Goal: Task Accomplishment & Management: Manage account settings

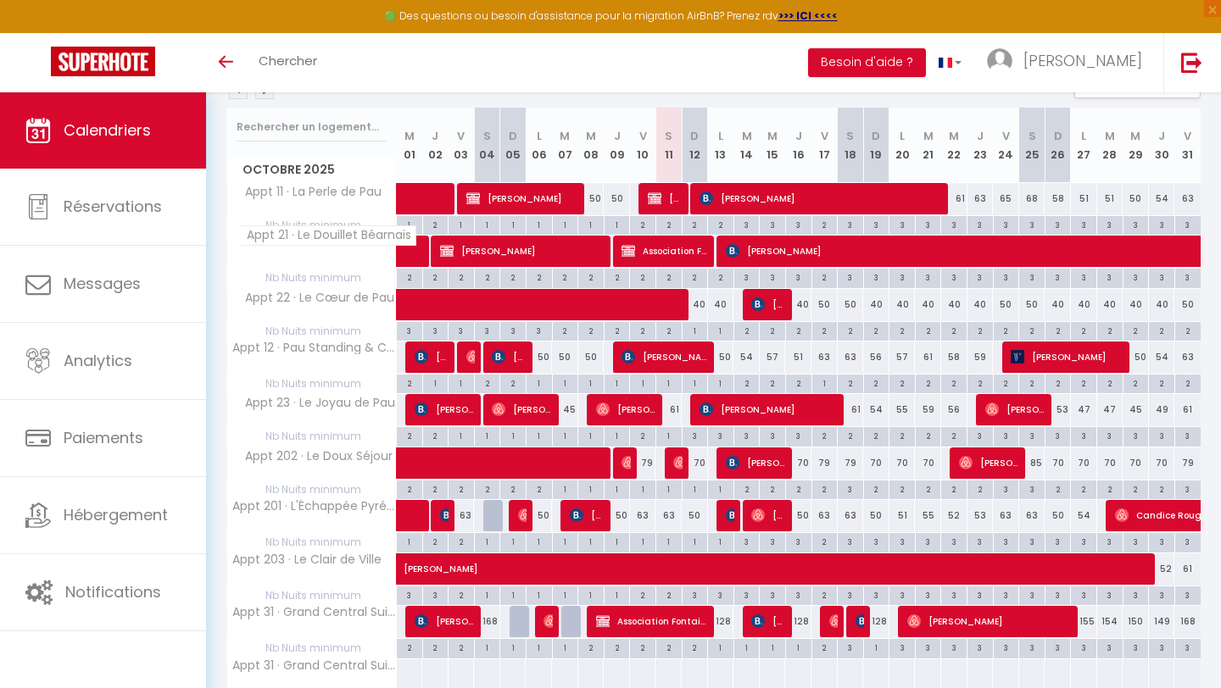
scroll to position [349, 0]
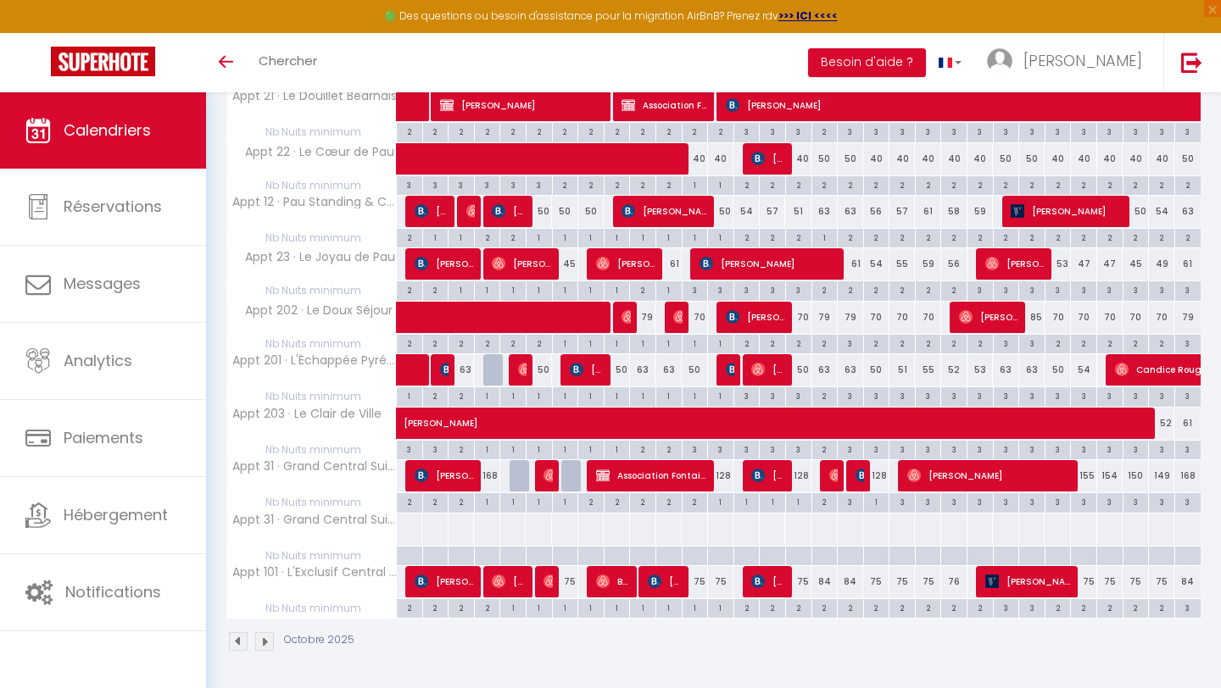
click at [264, 642] on img at bounding box center [264, 641] width 19 height 19
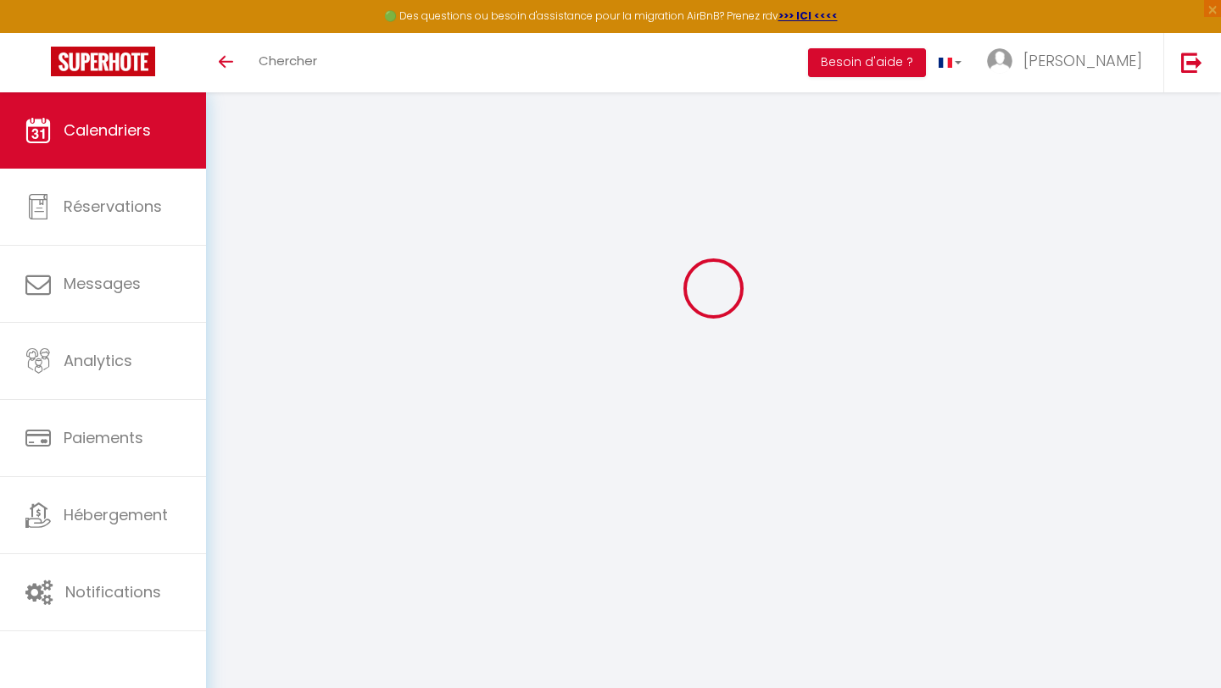
select select
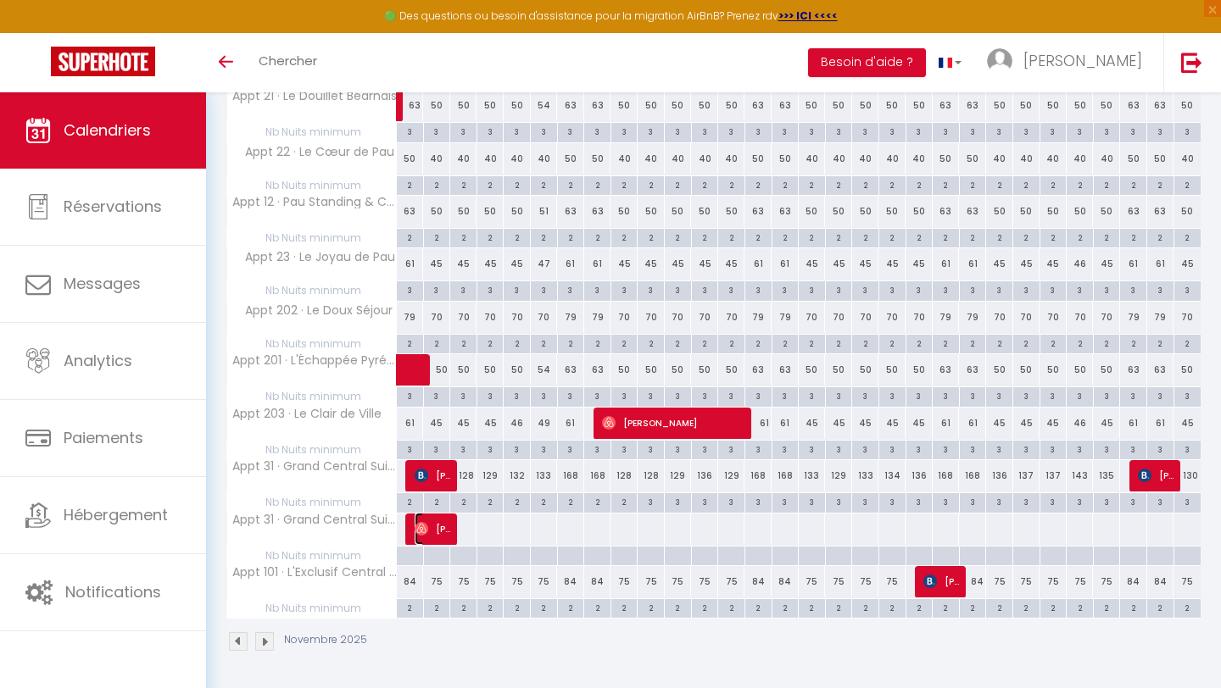
click at [436, 528] on span "[PERSON_NAME]" at bounding box center [432, 529] width 36 height 32
select select "KO"
select select "0"
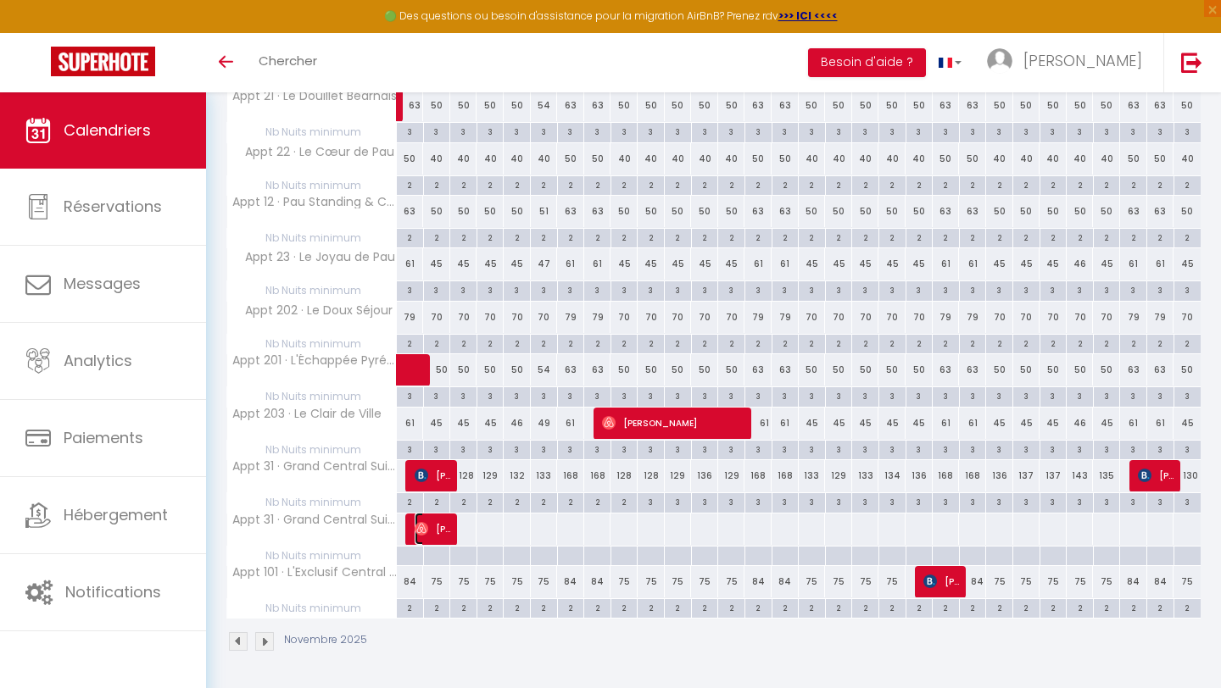
select select "1"
select select
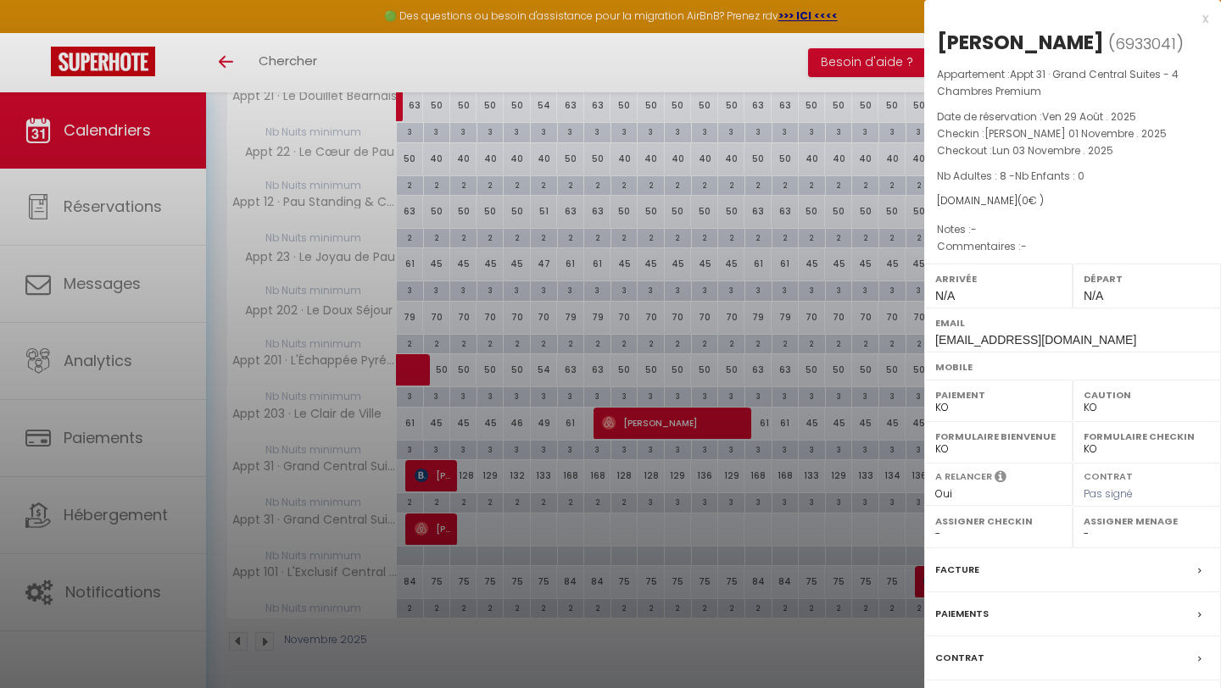
click at [483, 521] on div at bounding box center [610, 344] width 1221 height 688
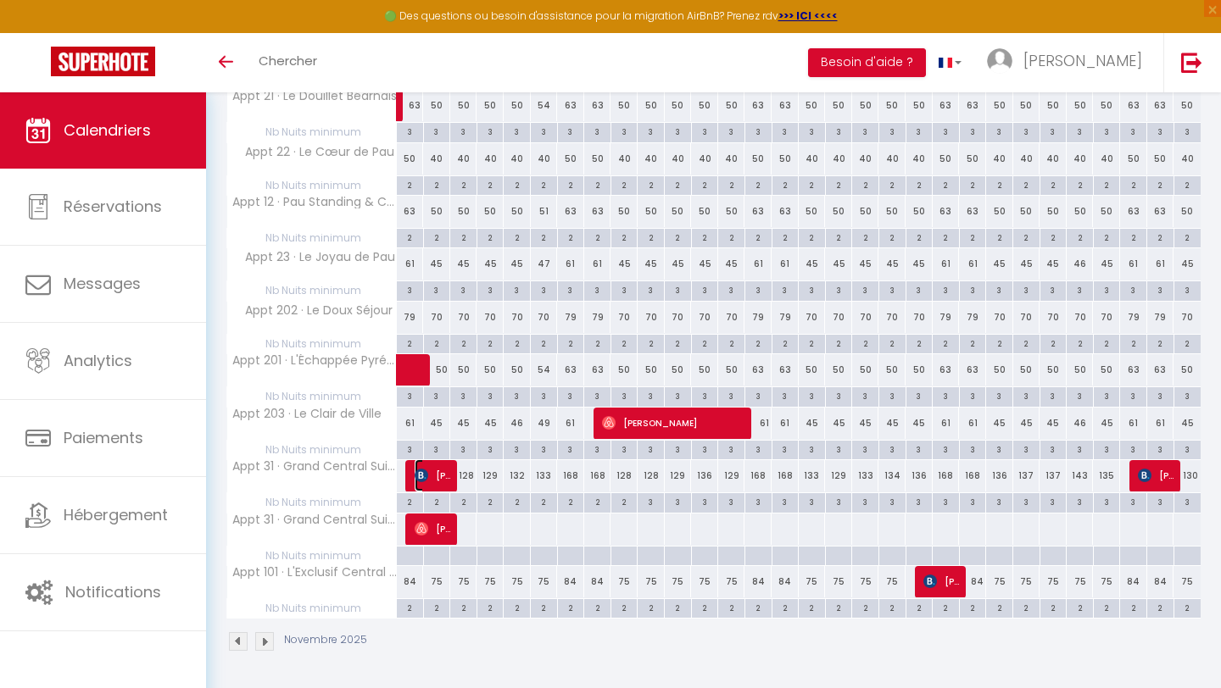
click at [436, 471] on span "[PERSON_NAME] toldos" at bounding box center [432, 475] width 36 height 32
select select "OK"
select select "51737"
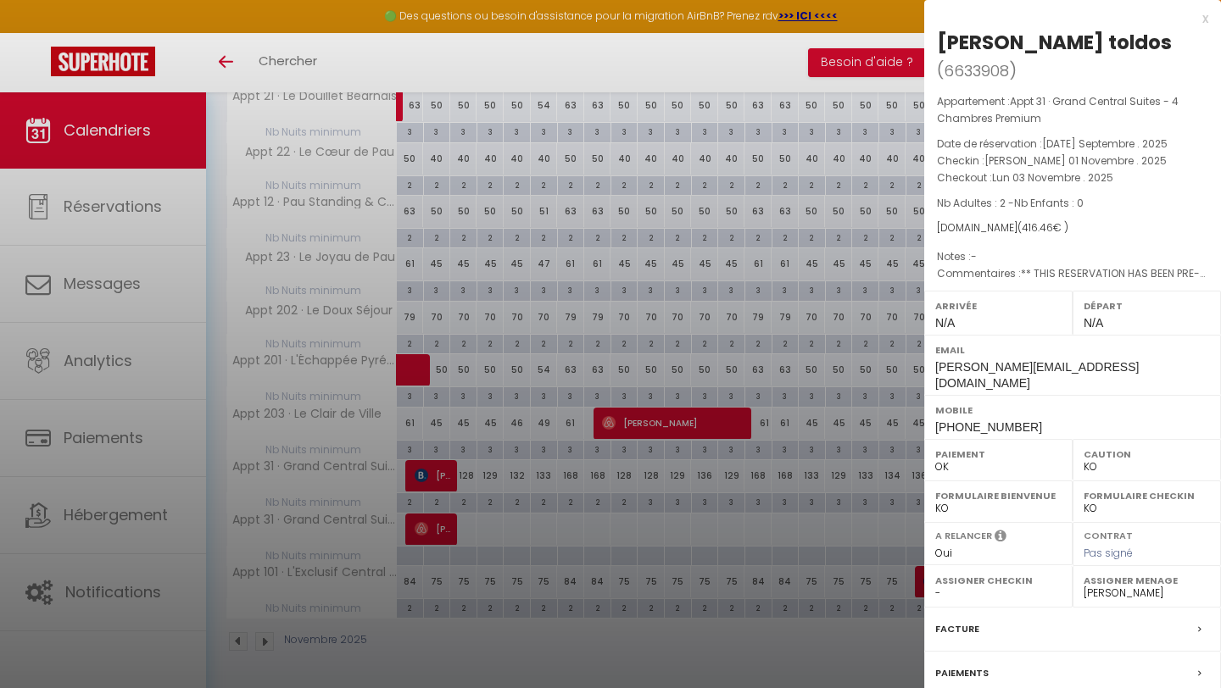
click at [494, 532] on div at bounding box center [610, 344] width 1221 height 688
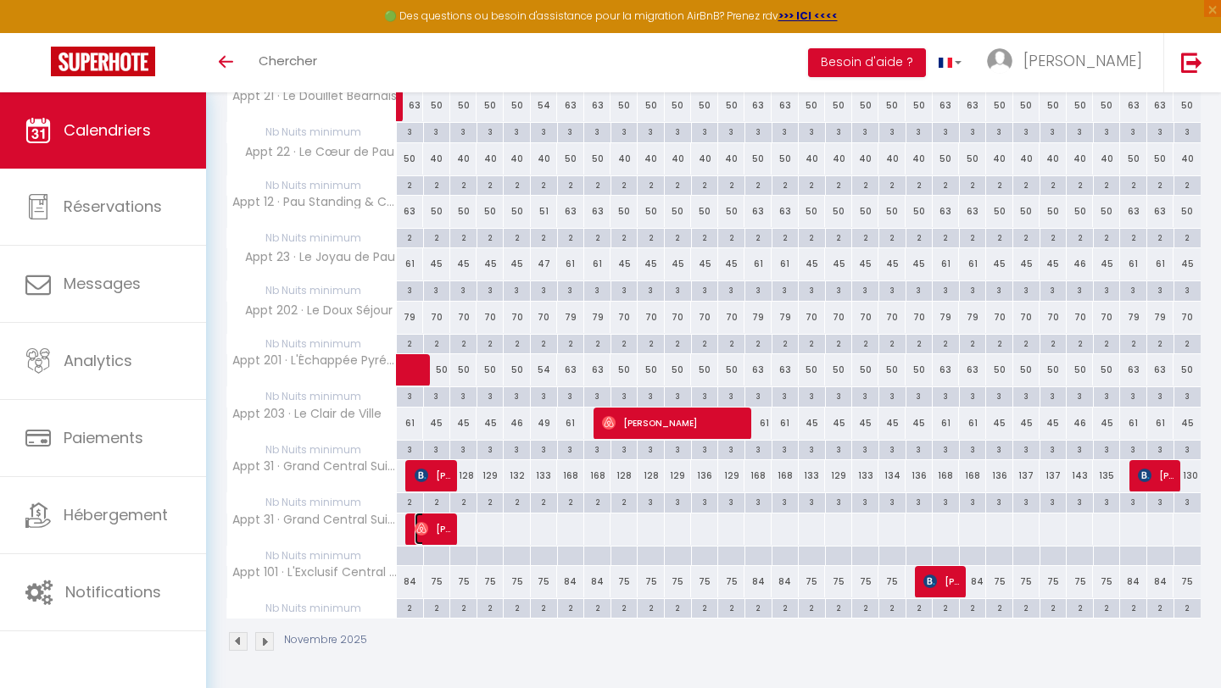
click at [424, 523] on img at bounding box center [421, 529] width 14 height 14
select select "KO"
select select
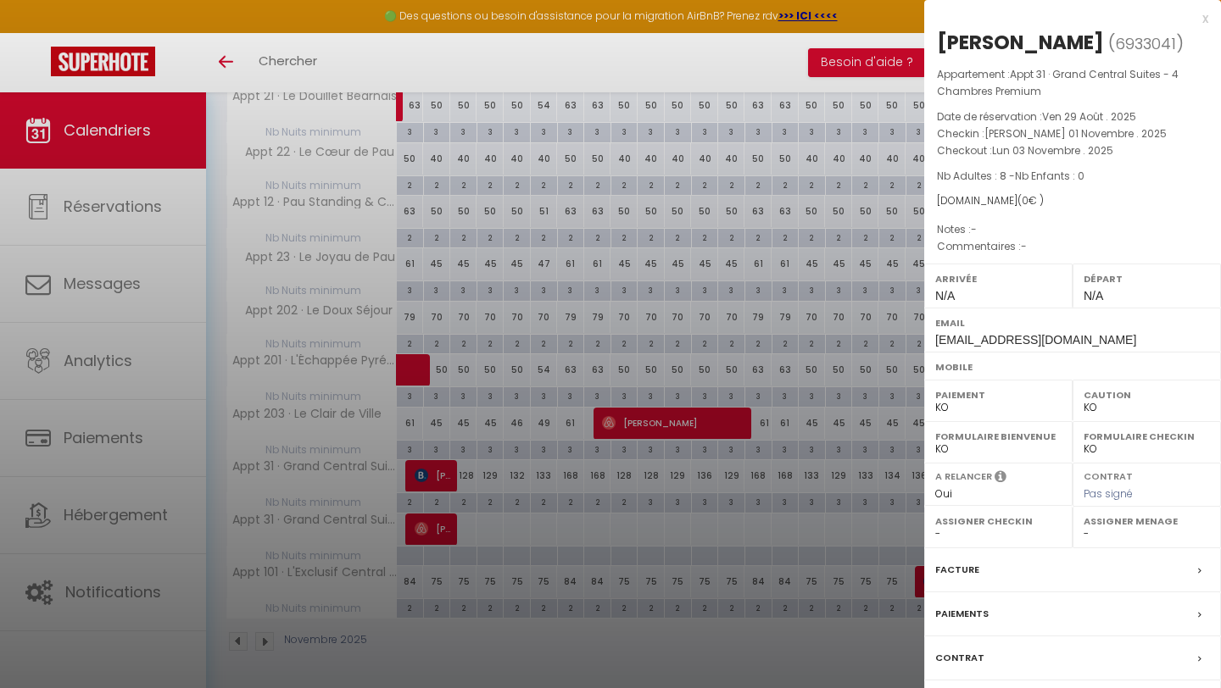
click at [464, 552] on div at bounding box center [610, 344] width 1221 height 688
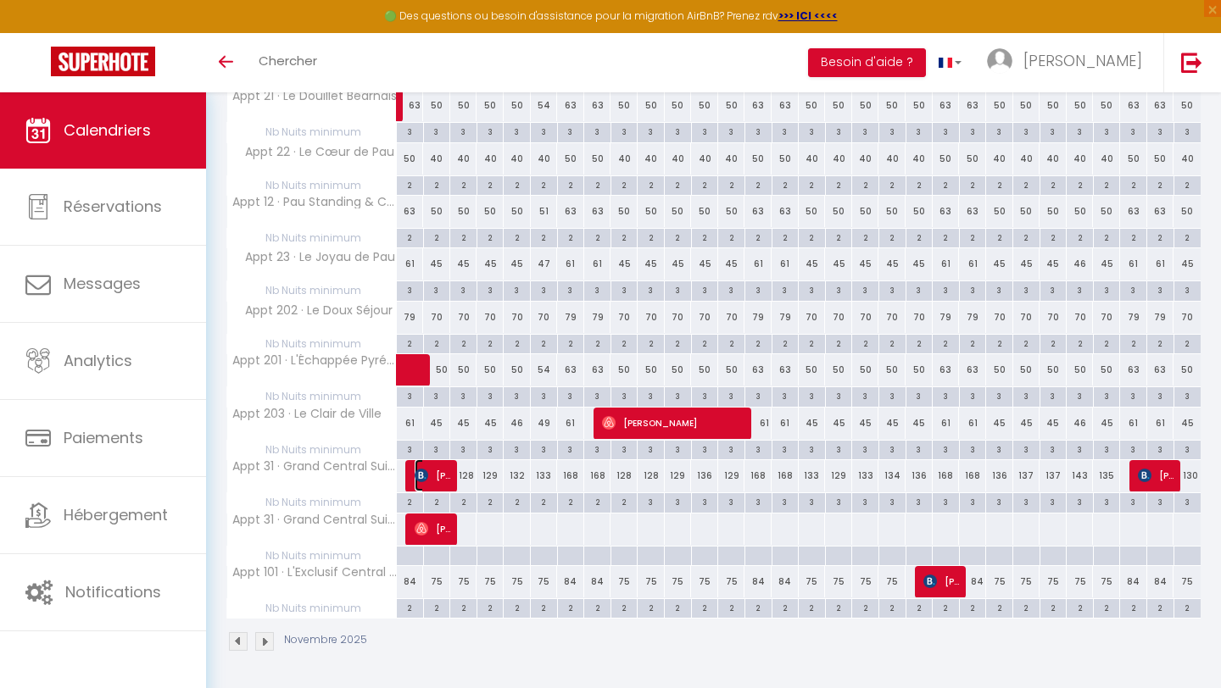
click at [414, 469] on img at bounding box center [421, 476] width 14 height 14
select select "OK"
select select "51737"
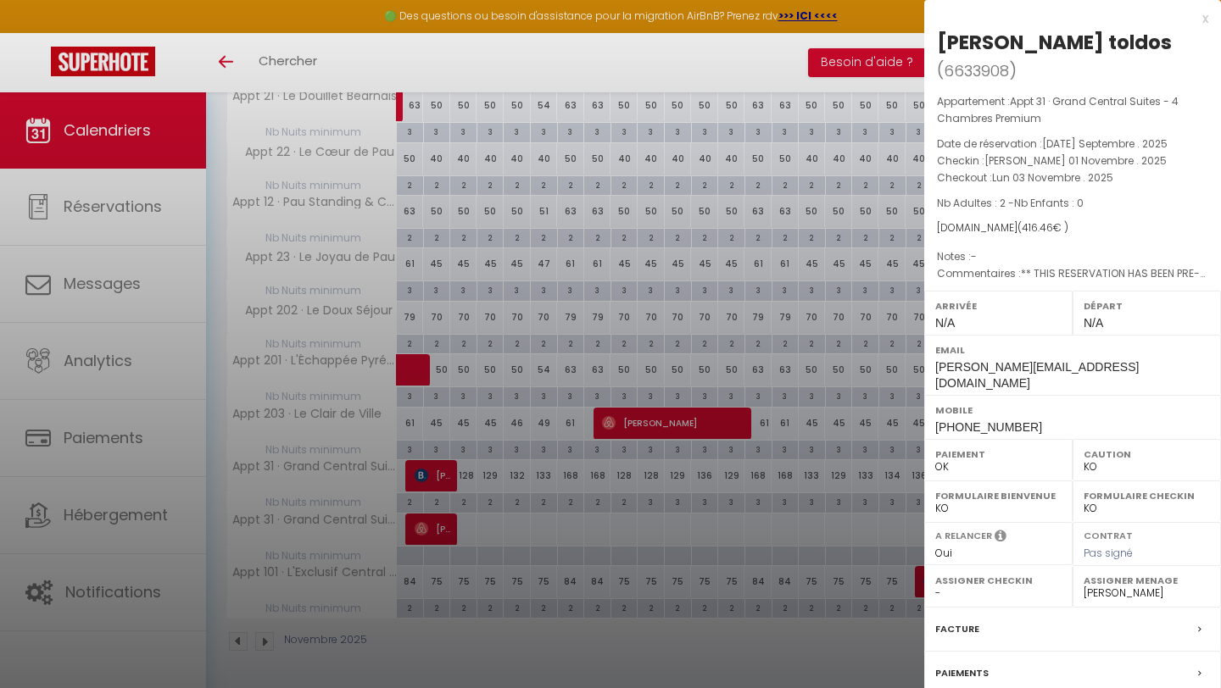
click at [502, 533] on div at bounding box center [610, 344] width 1221 height 688
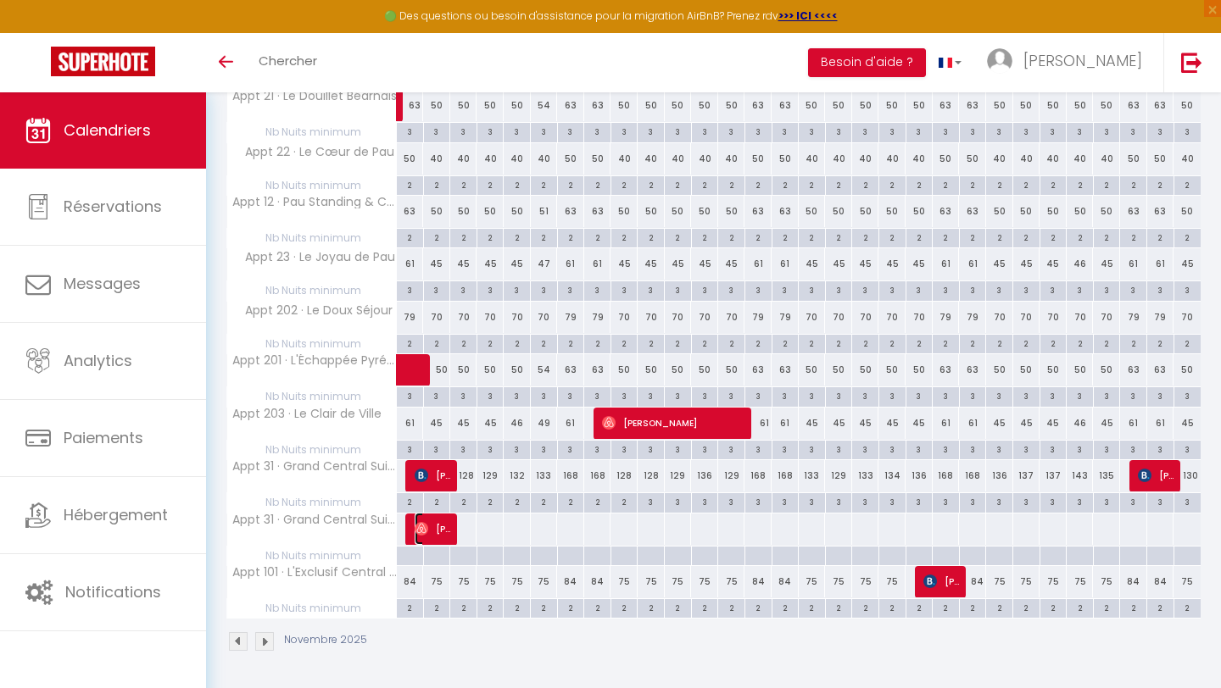
click at [438, 527] on span "[PERSON_NAME]" at bounding box center [432, 529] width 36 height 32
select select "KO"
select select
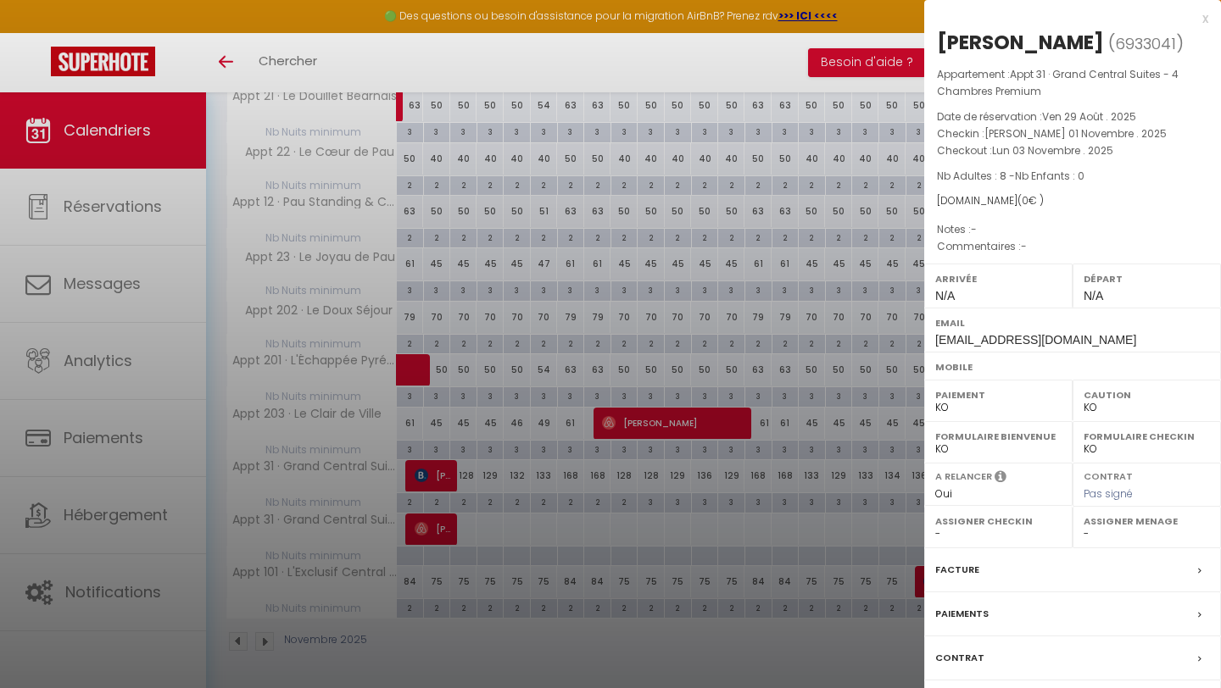
click at [433, 488] on div at bounding box center [610, 344] width 1221 height 688
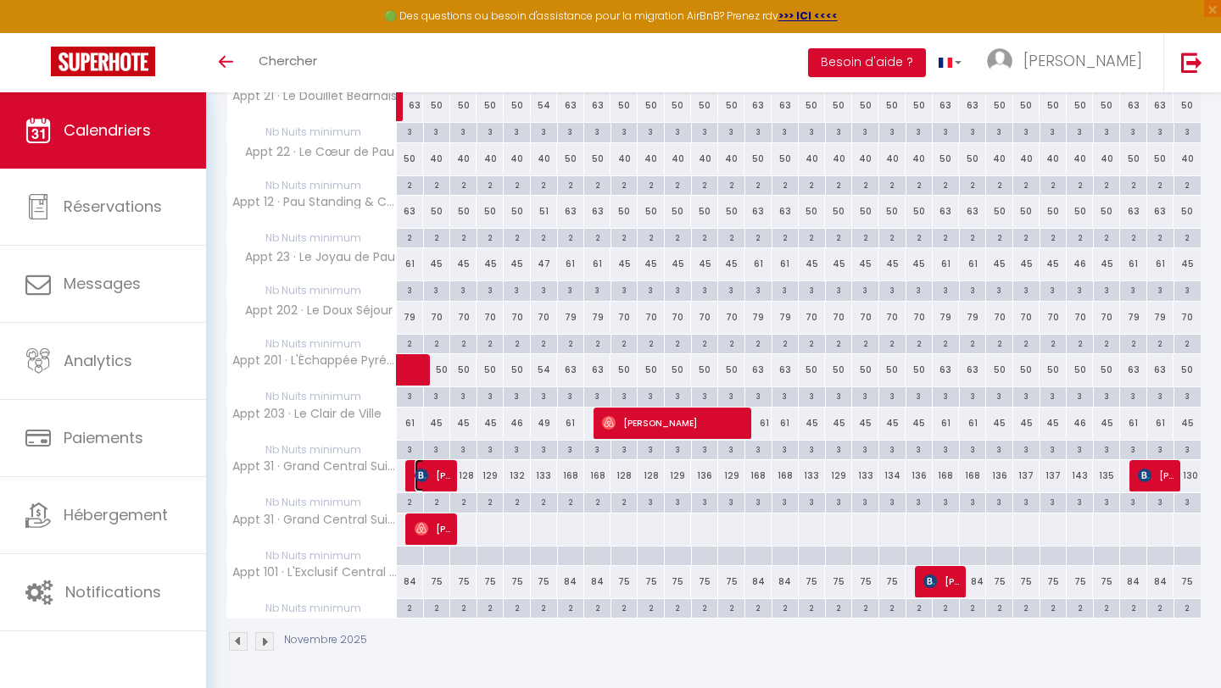
click at [433, 479] on span "[PERSON_NAME] toldos" at bounding box center [432, 475] width 36 height 32
select select "OK"
select select "51737"
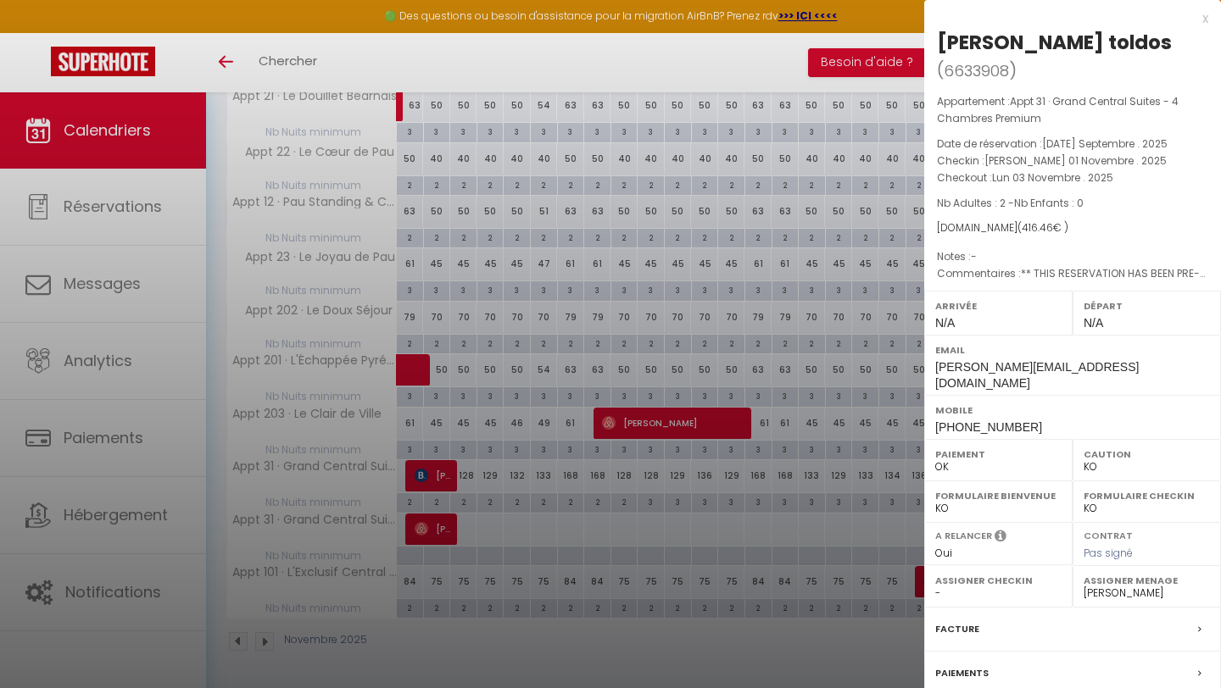
click at [436, 526] on div at bounding box center [610, 344] width 1221 height 688
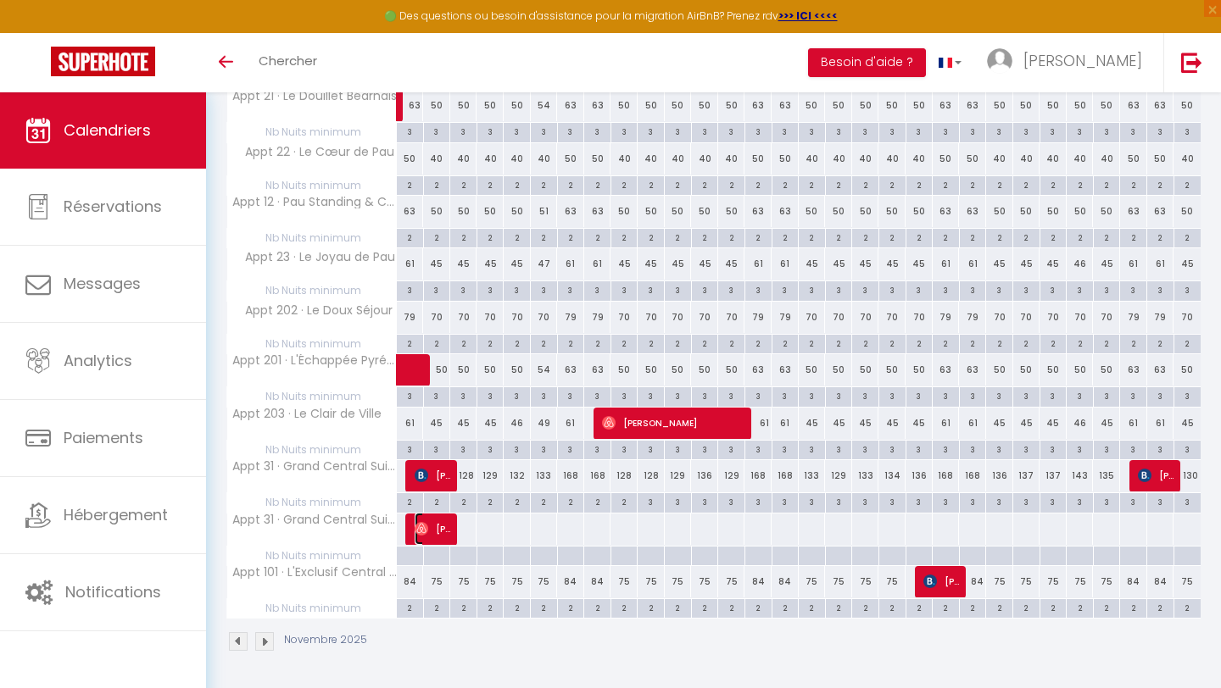
click at [431, 526] on span "[PERSON_NAME]" at bounding box center [432, 529] width 36 height 32
select select "KO"
select select
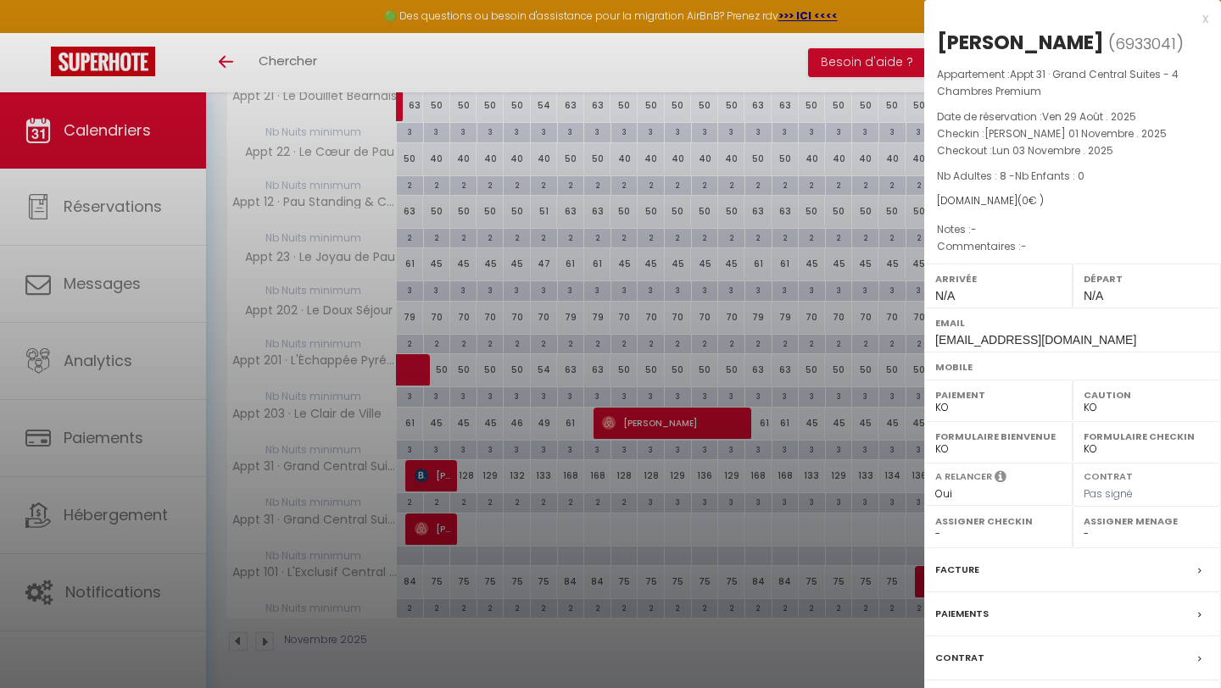
click at [525, 504] on div at bounding box center [610, 344] width 1221 height 688
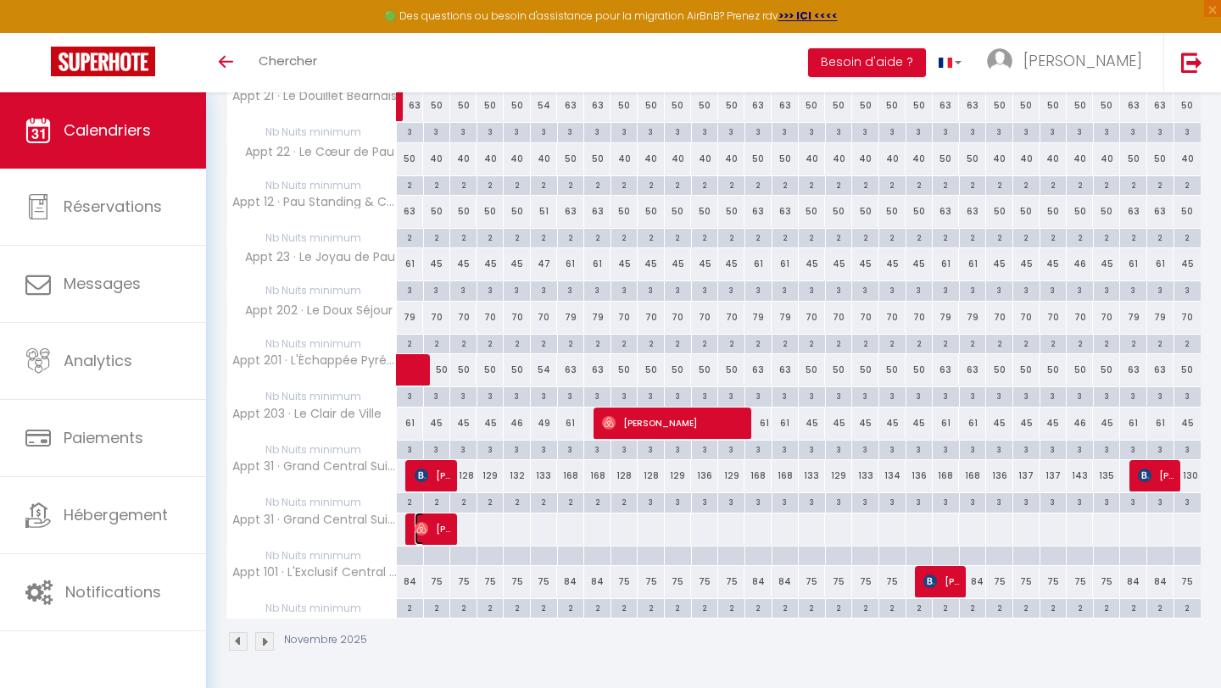
click at [438, 527] on span "[PERSON_NAME]" at bounding box center [432, 529] width 36 height 32
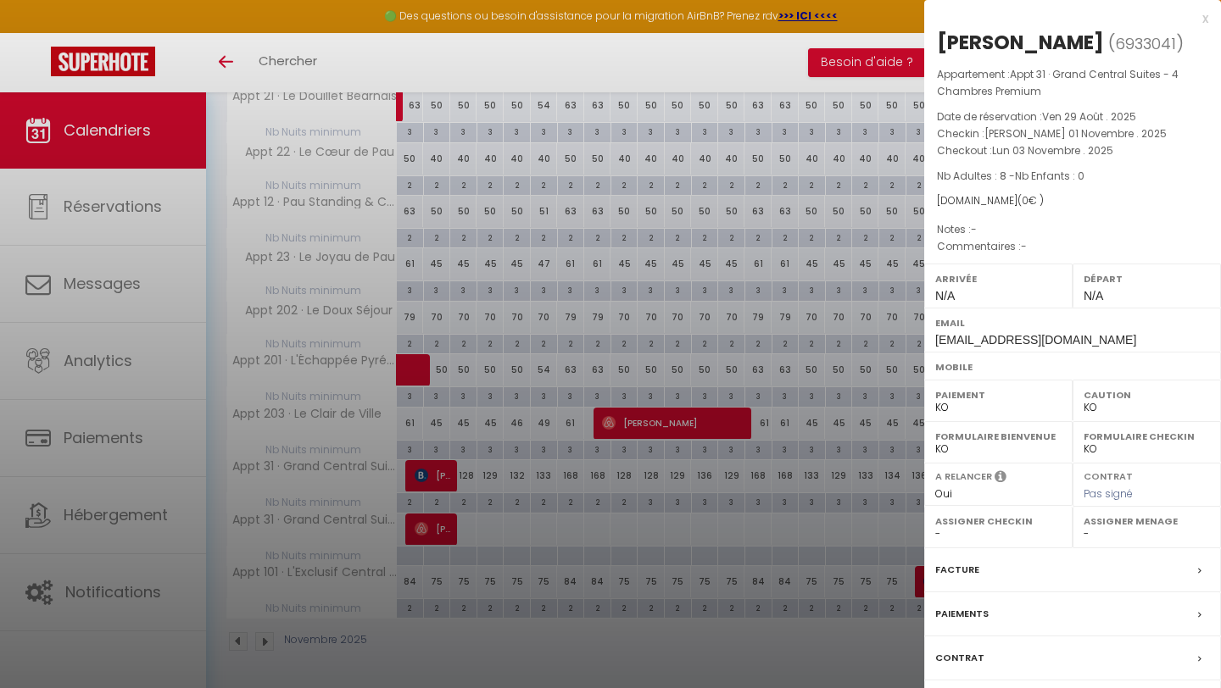
click at [601, 361] on div at bounding box center [610, 344] width 1221 height 688
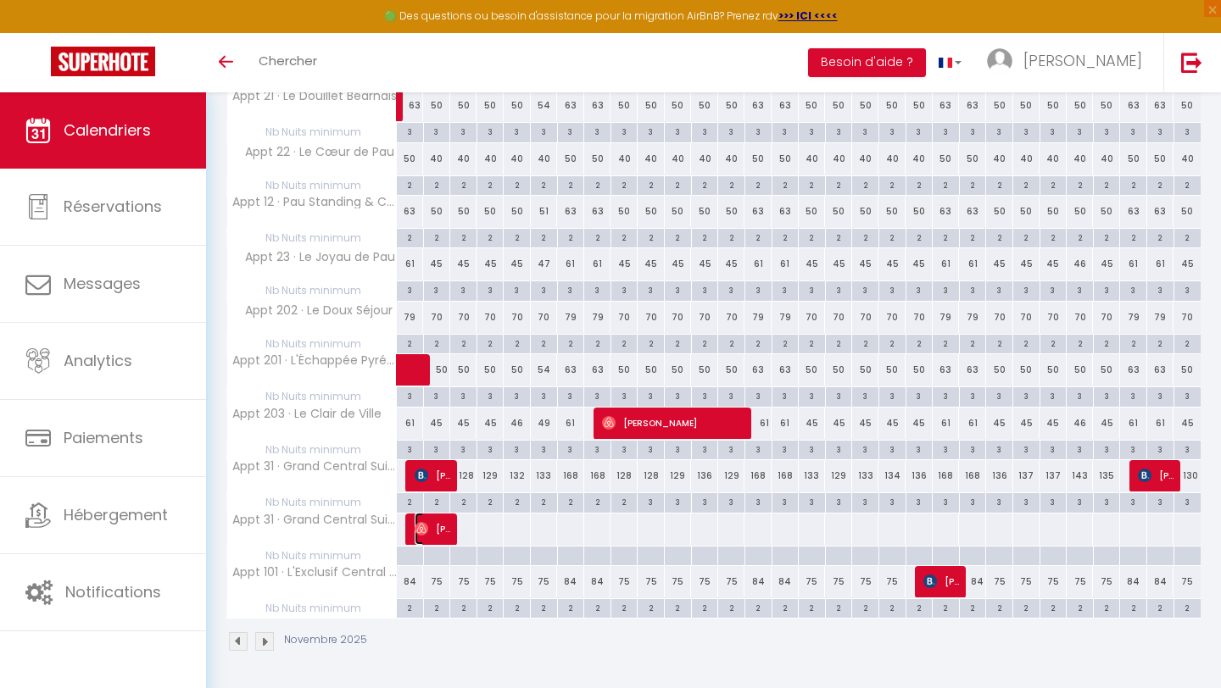
click at [428, 529] on span "[PERSON_NAME]" at bounding box center [432, 529] width 36 height 32
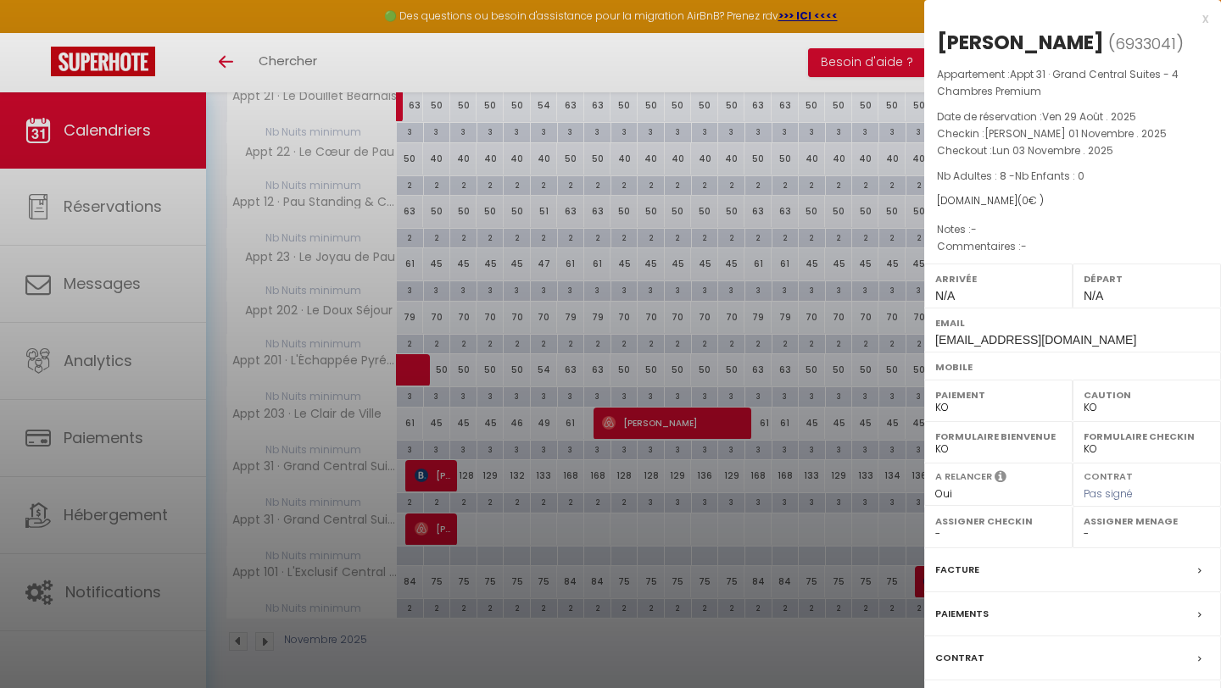
click at [1010, 572] on div "Facture" at bounding box center [1072, 570] width 297 height 44
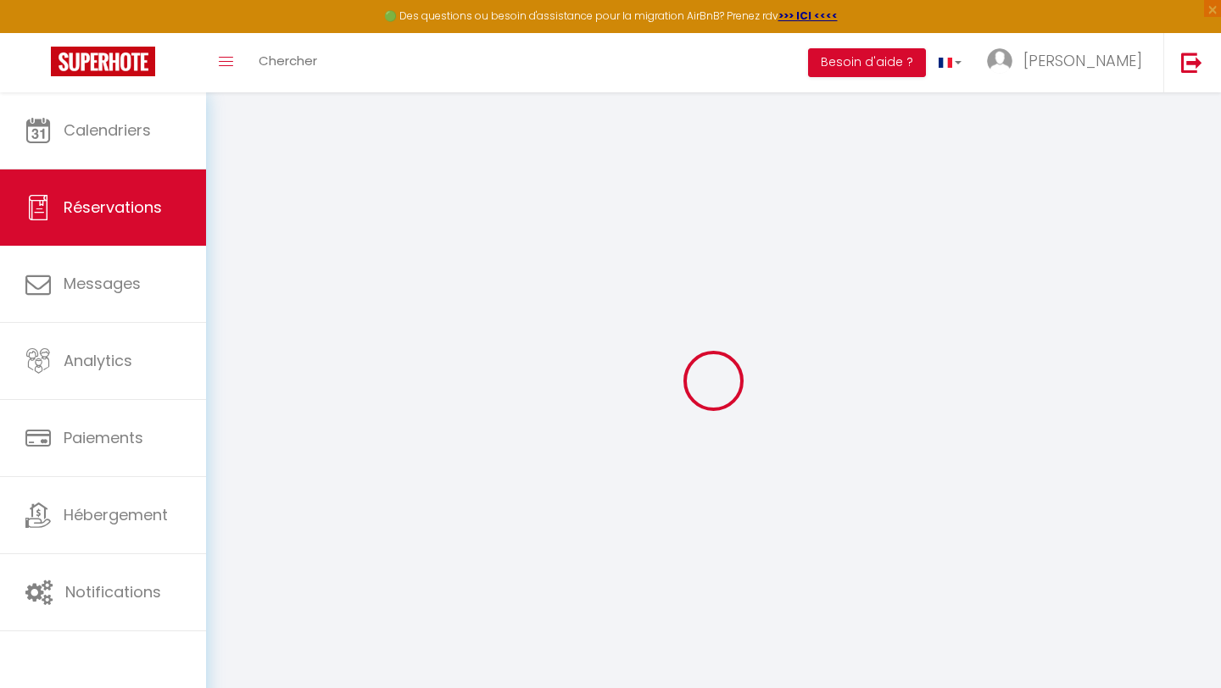
type input "[PERSON_NAME]"
type input "[EMAIL_ADDRESS][DOMAIN_NAME]"
select select
type input "0"
select select "61846"
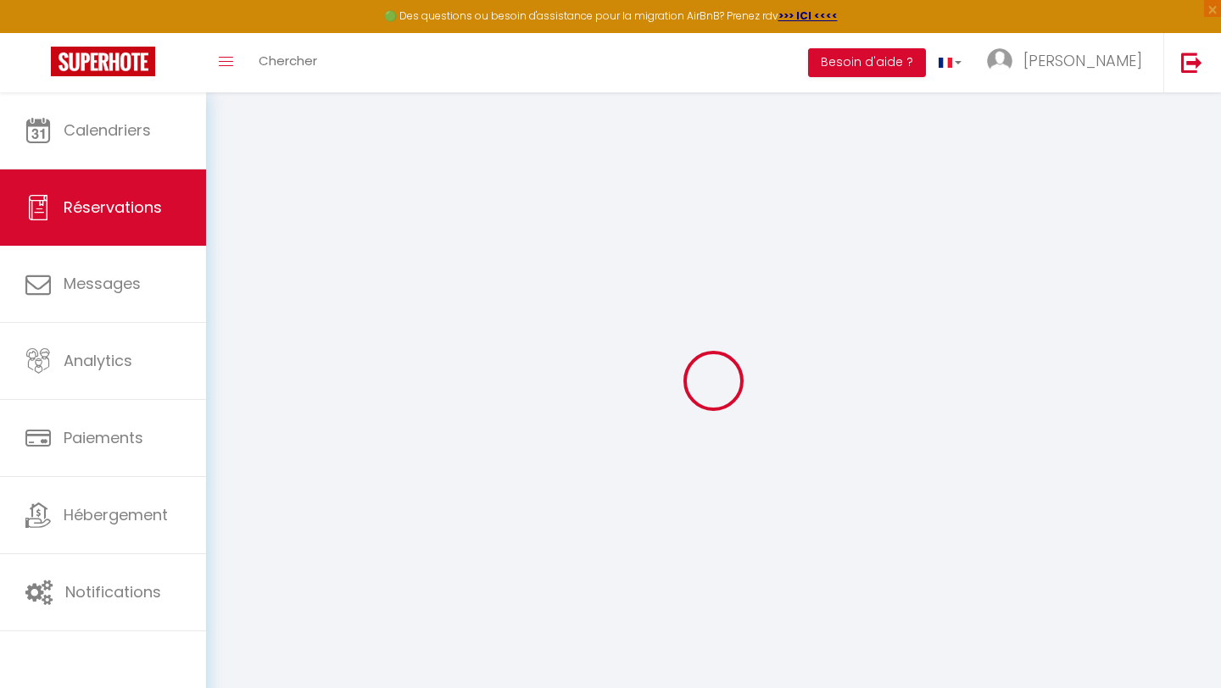
select select "2"
select select
type input "8"
select select "10"
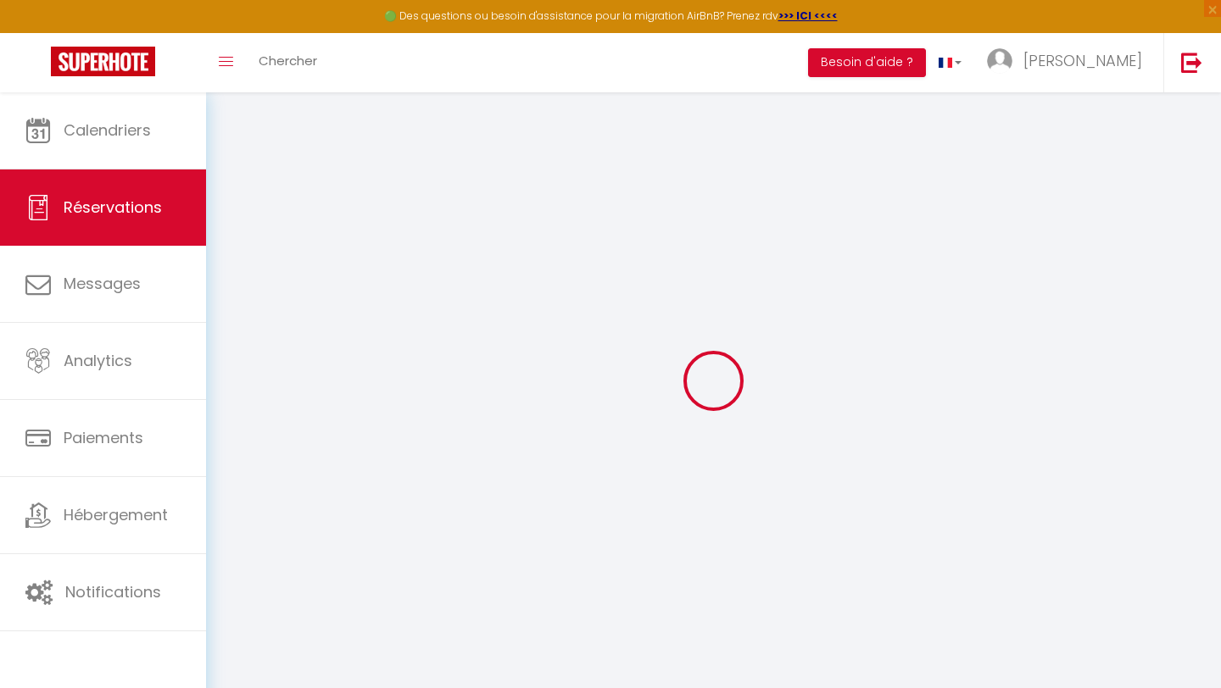
select select
checkbox input "false"
type input "0"
select select "1"
type input "0"
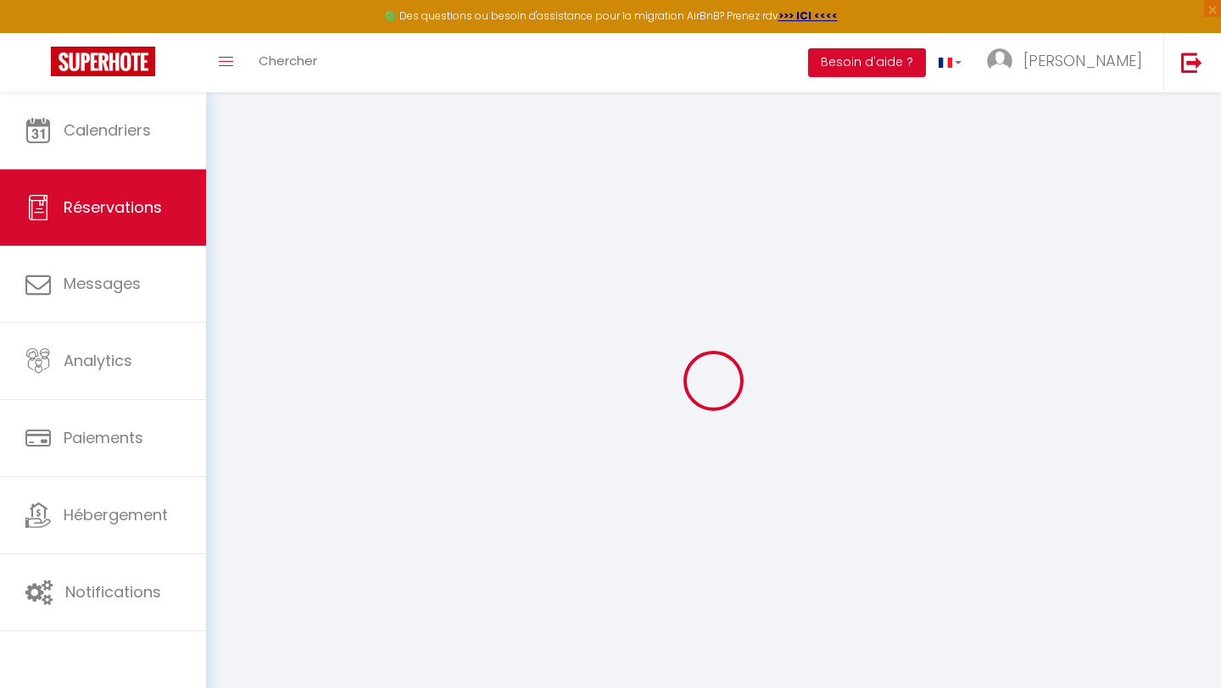
type input "0"
select select
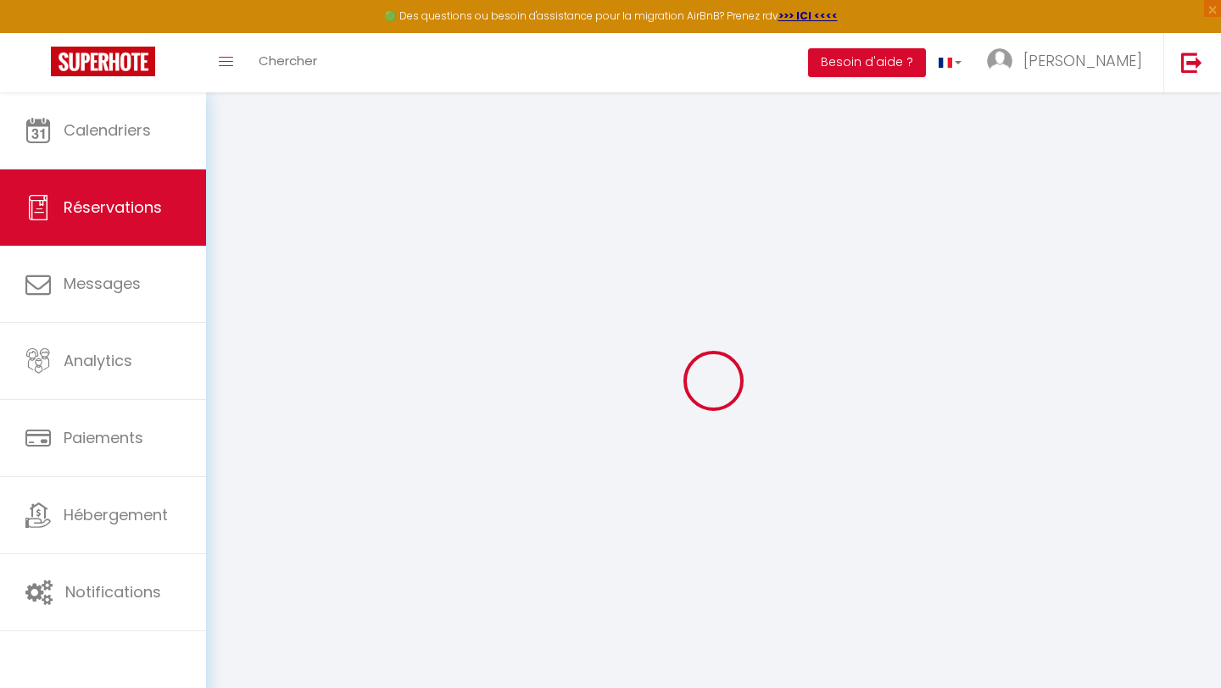
select select "14"
checkbox input "false"
select select
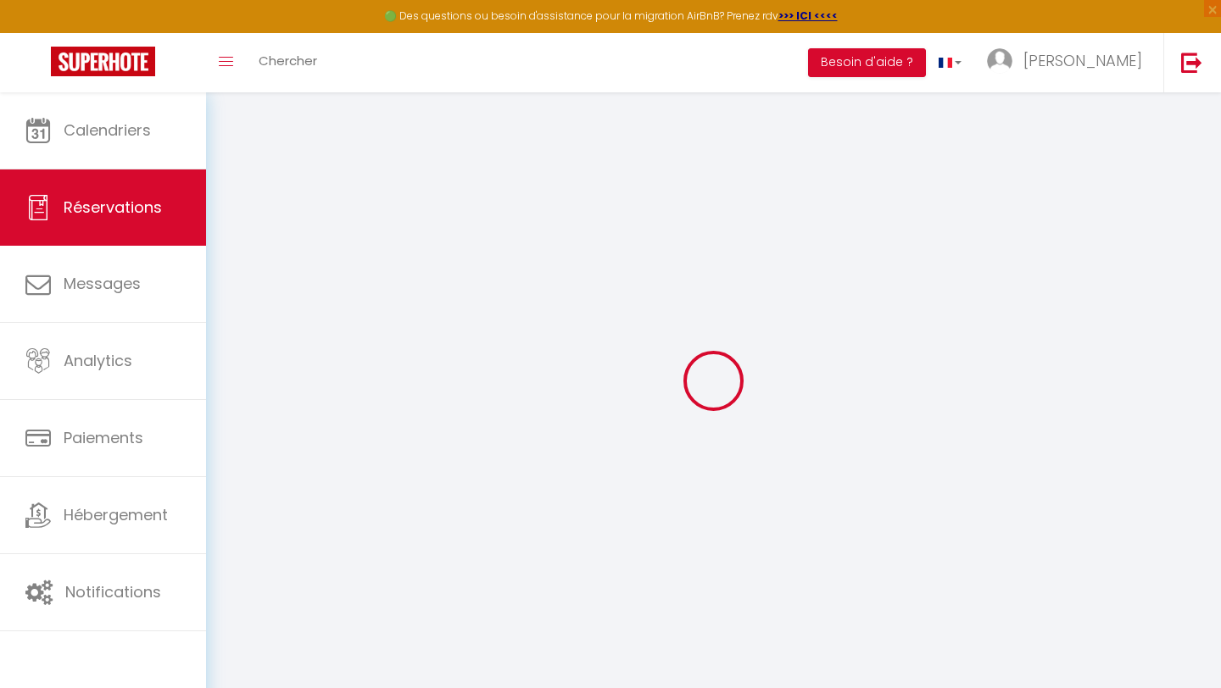
checkbox input "false"
select select
checkbox input "false"
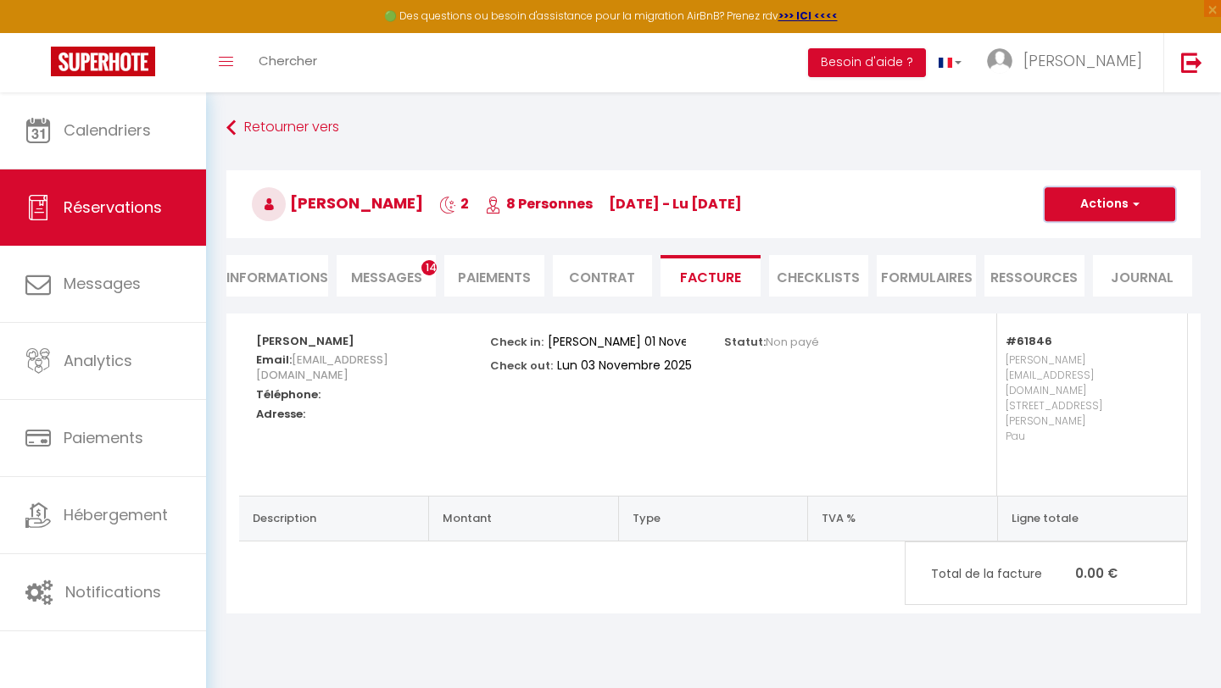
click at [1112, 214] on button "Actions" at bounding box center [1109, 204] width 131 height 34
click at [1102, 306] on link "Copier le lien" at bounding box center [1097, 308] width 142 height 22
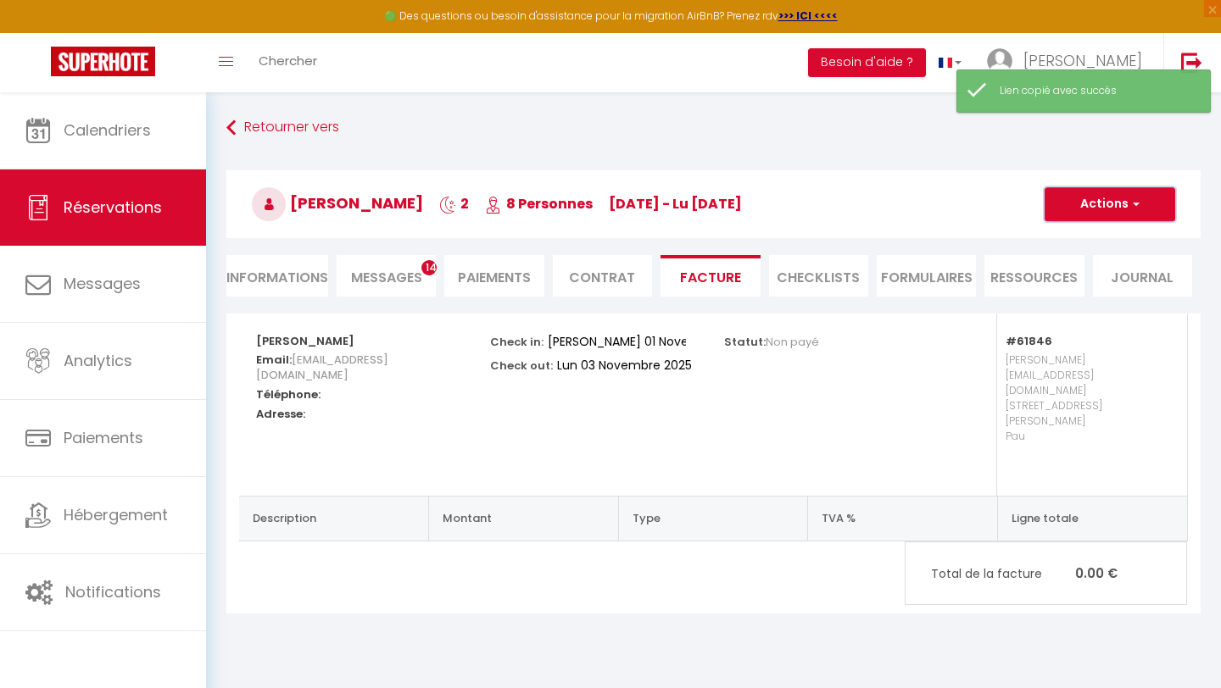
click at [1088, 206] on button "Actions" at bounding box center [1109, 204] width 131 height 34
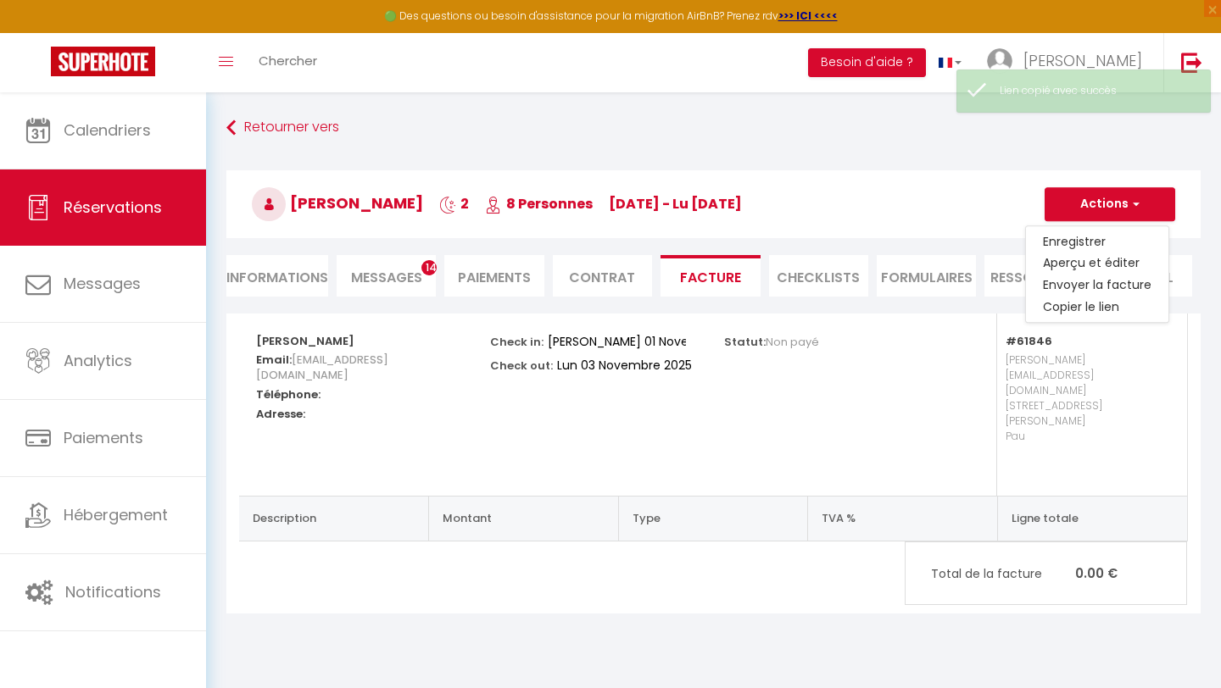
click at [292, 281] on li "Informations" at bounding box center [277, 276] width 102 height 42
select select
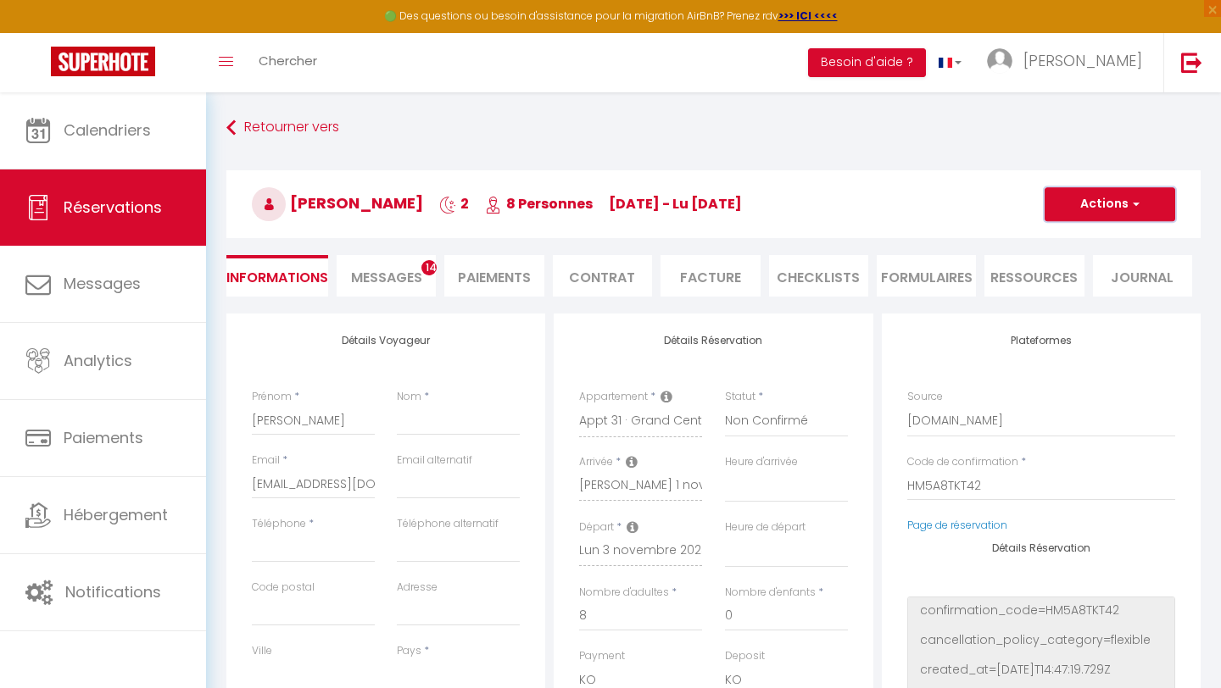
click at [1114, 210] on button "Actions" at bounding box center [1109, 204] width 131 height 34
click at [1081, 290] on link "Supprimer" at bounding box center [1093, 286] width 134 height 22
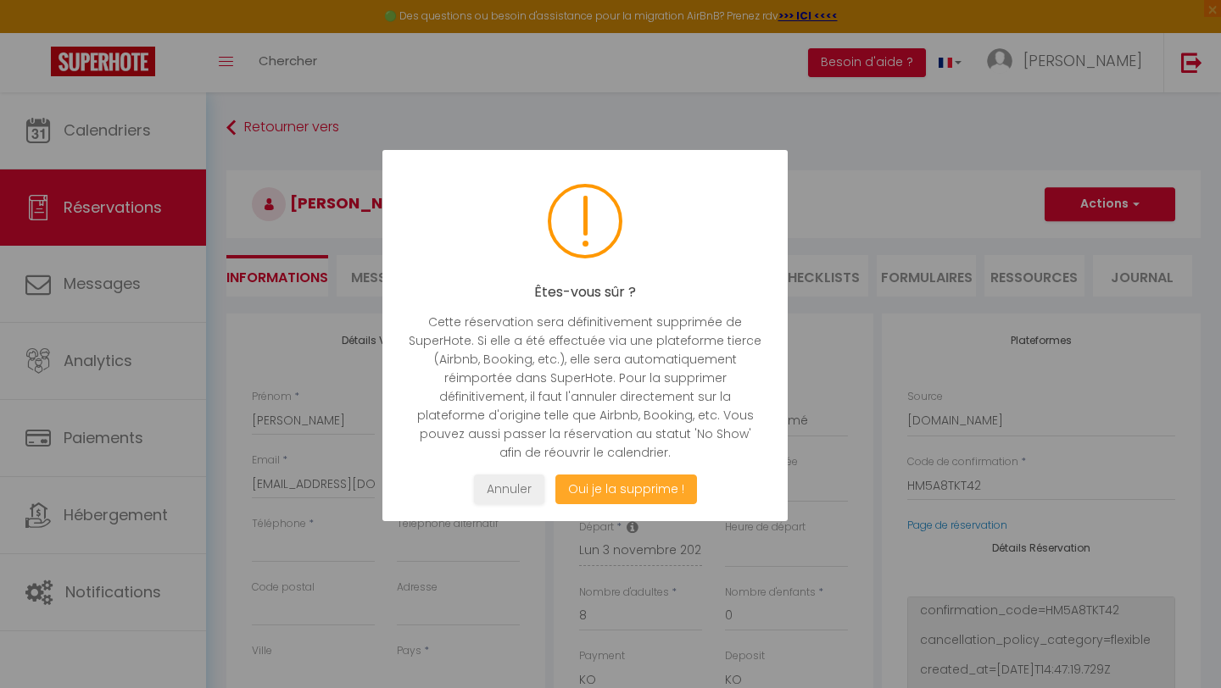
click at [625, 497] on button "Oui je la supprime !" at bounding box center [626, 490] width 142 height 30
click at [624, 489] on button "Oui je la supprime !" at bounding box center [626, 490] width 142 height 30
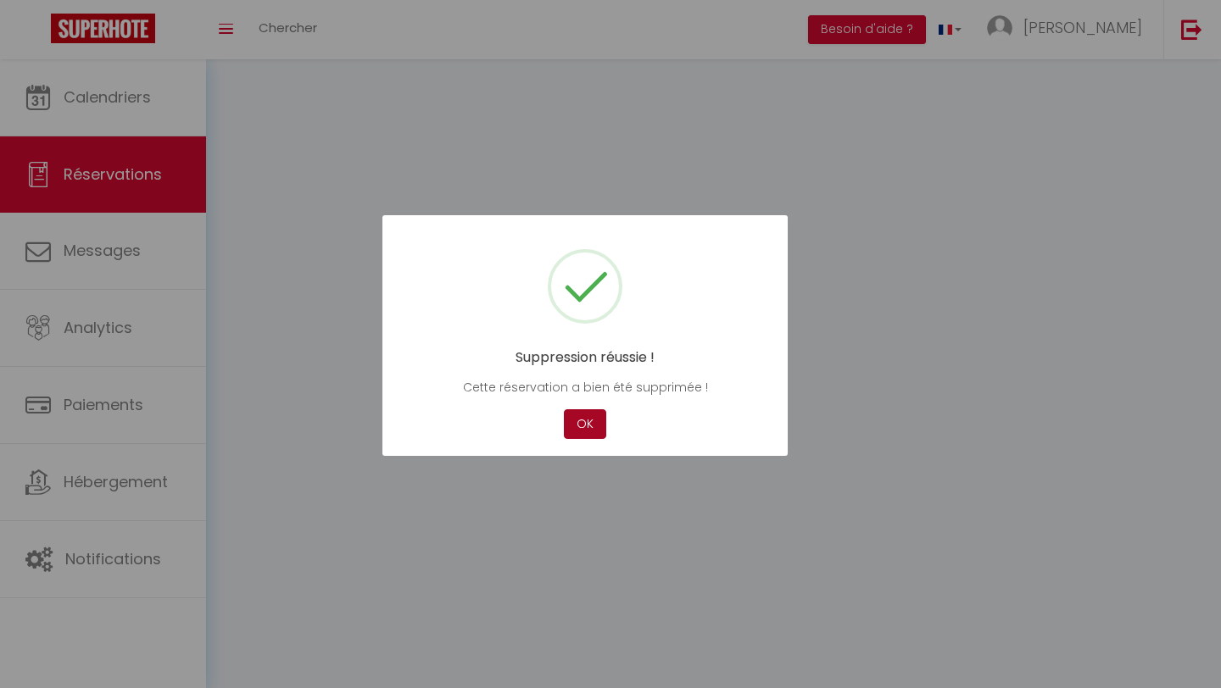
click at [590, 475] on div at bounding box center [610, 344] width 1221 height 688
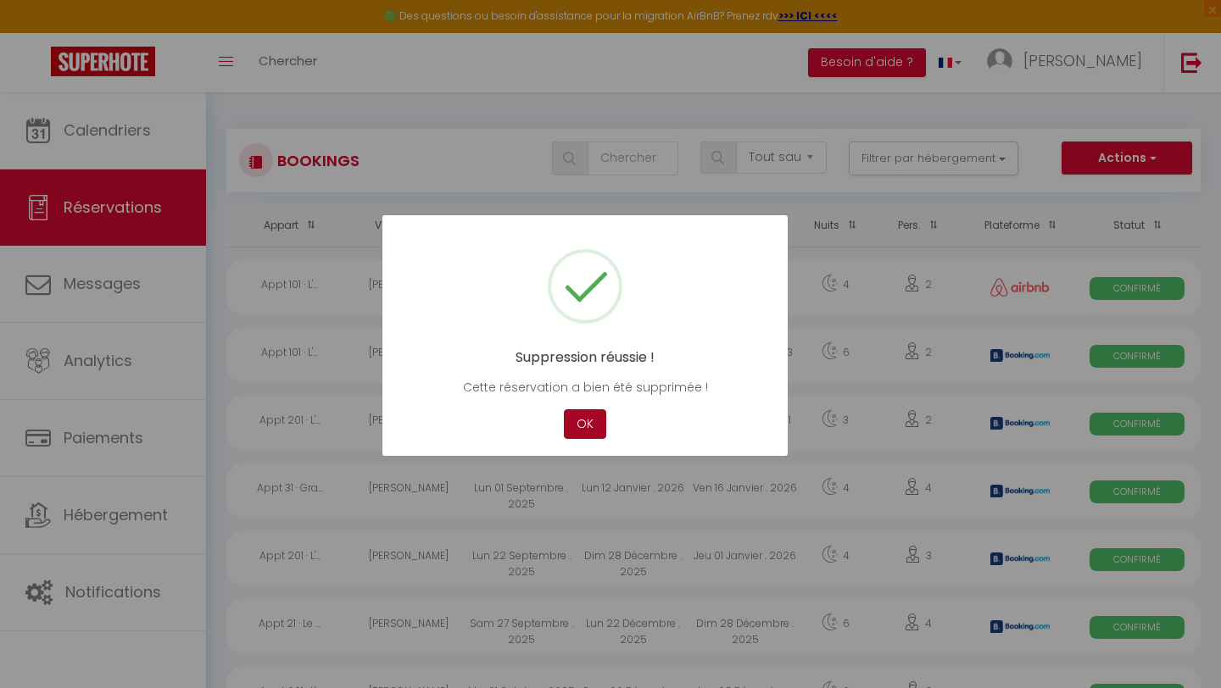
click at [590, 429] on button "OK" at bounding box center [585, 424] width 42 height 30
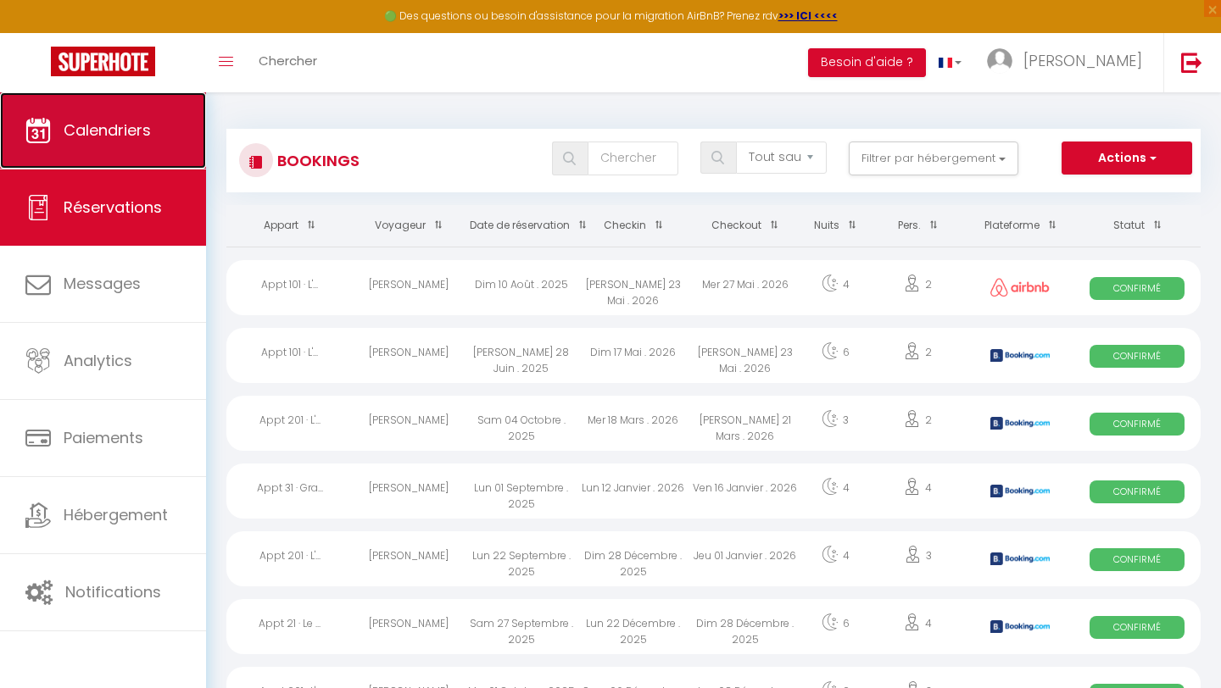
click at [135, 153] on link "Calendriers" at bounding box center [103, 130] width 206 height 76
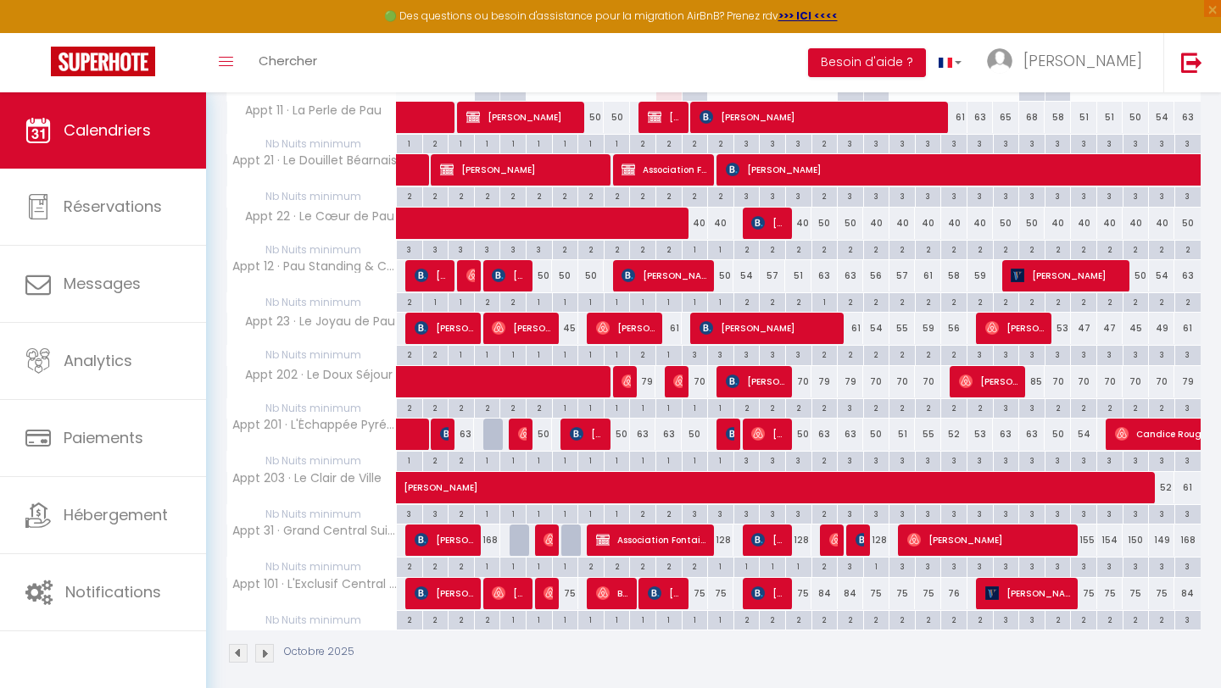
scroll to position [297, 0]
